Goal: Entertainment & Leisure: Consume media (video, audio)

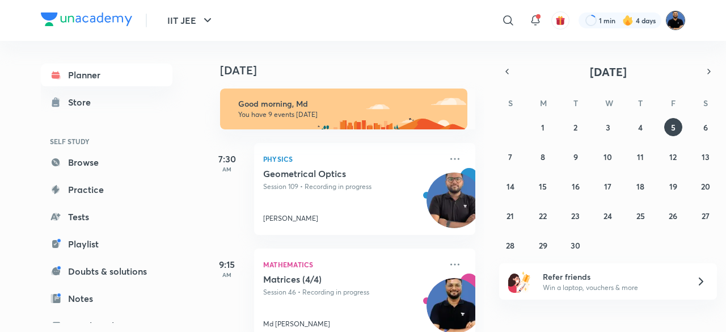
click at [678, 19] on img at bounding box center [675, 20] width 19 height 19
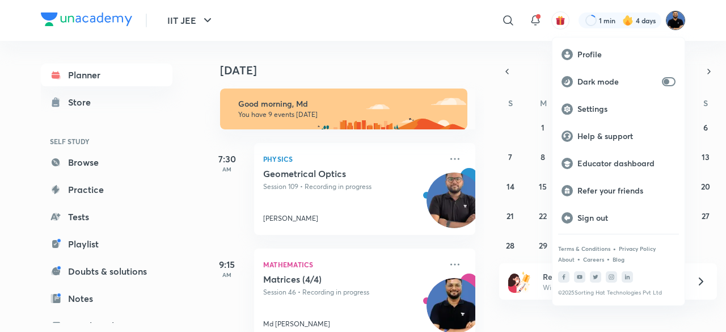
click at [606, 164] on p "Educator dashboard" at bounding box center [626, 163] width 98 height 10
